Goal: Navigation & Orientation: Understand site structure

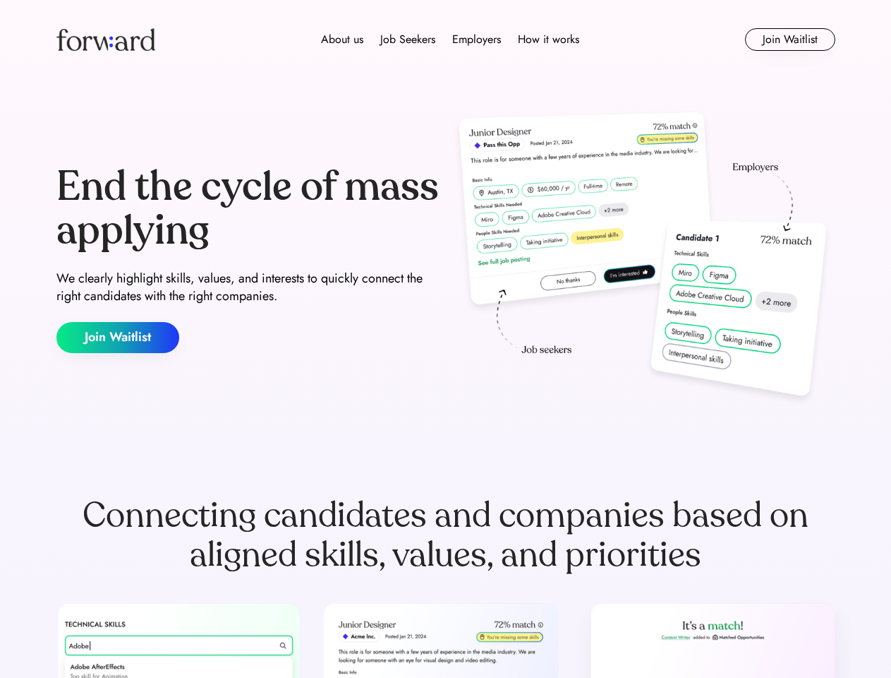
click at [445, 339] on div "End the cycle of mass applying We clearly highlight skills, values, and interes…" at bounding box center [445, 259] width 779 height 304
click at [446, 40] on div "About us Job Seekers Employers How it works" at bounding box center [450, 39] width 556 height 17
click at [106, 40] on img at bounding box center [105, 39] width 99 height 23
click at [450, 40] on div "About us Job Seekers Employers How it works" at bounding box center [450, 39] width 556 height 17
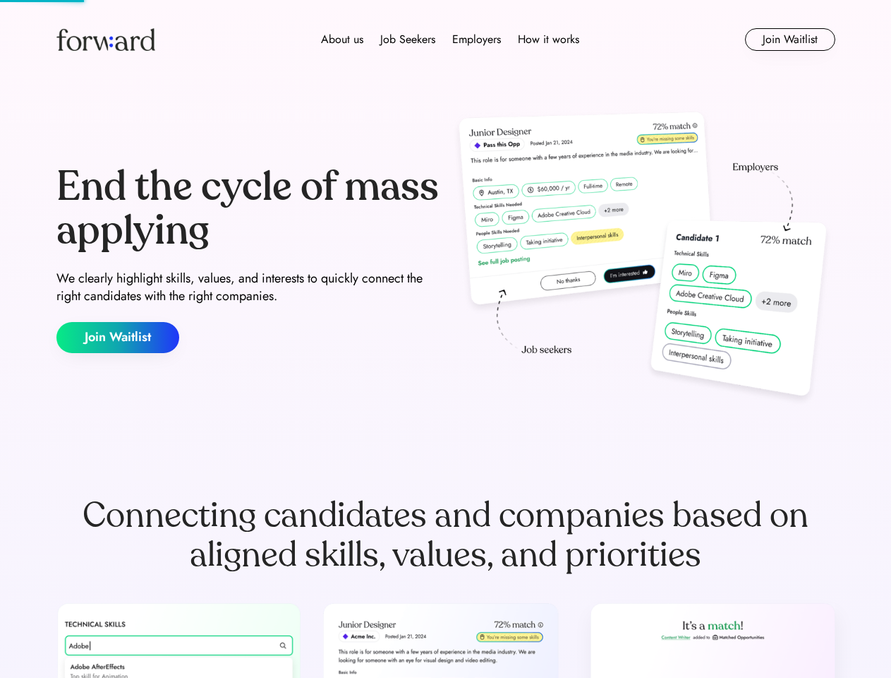
click at [342, 40] on div "About us" at bounding box center [342, 39] width 42 height 17
click at [408, 40] on div "Job Seekers" at bounding box center [407, 39] width 55 height 17
click at [476, 40] on div "Employers" at bounding box center [476, 39] width 49 height 17
click at [548, 40] on div "How it works" at bounding box center [548, 39] width 61 height 17
click at [790, 40] on button "Join Waitlist" at bounding box center [790, 39] width 90 height 23
